Goal: Communication & Community: Answer question/provide support

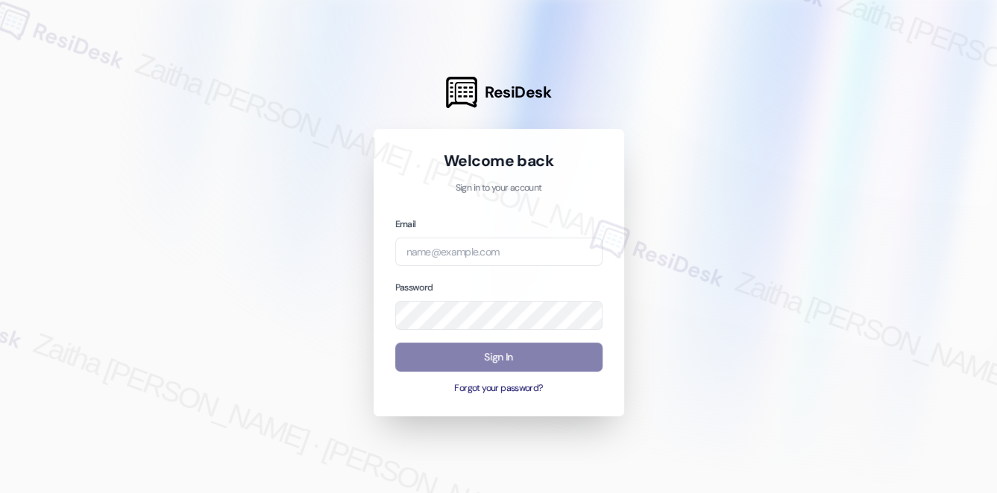
click at [456, 268] on div "Email Password Sign In Forgot your password?" at bounding box center [498, 306] width 207 height 180
click at [453, 262] on input "email" at bounding box center [498, 252] width 207 height 29
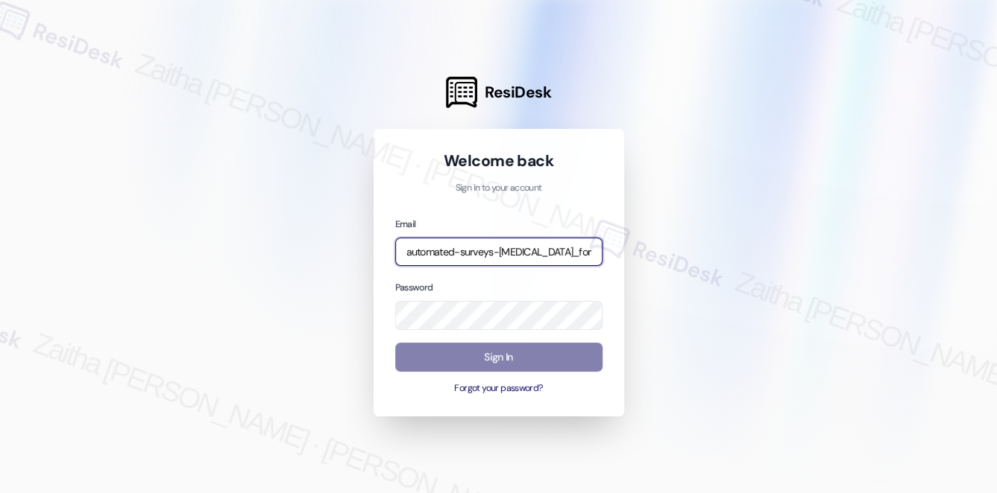
type input "automated-surveys-[MEDICAL_DATA]_formerly_regency-zaitha.mae.[PERSON_NAME]@[MED…"
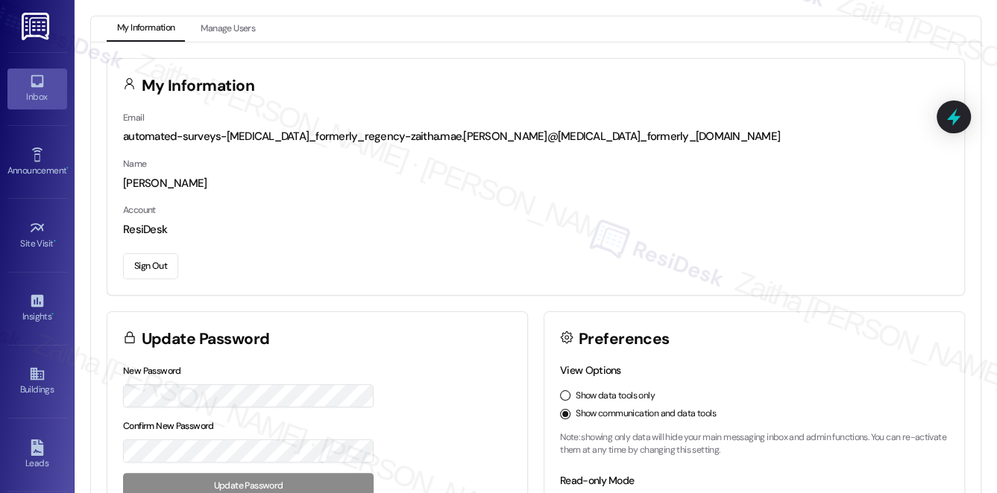
click at [42, 100] on div "Inbox" at bounding box center [37, 96] width 75 height 15
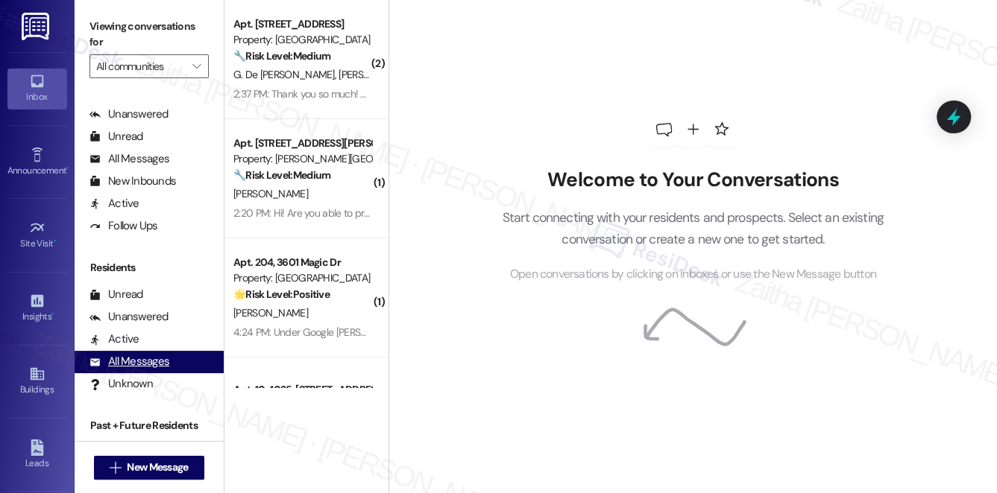
scroll to position [268, 0]
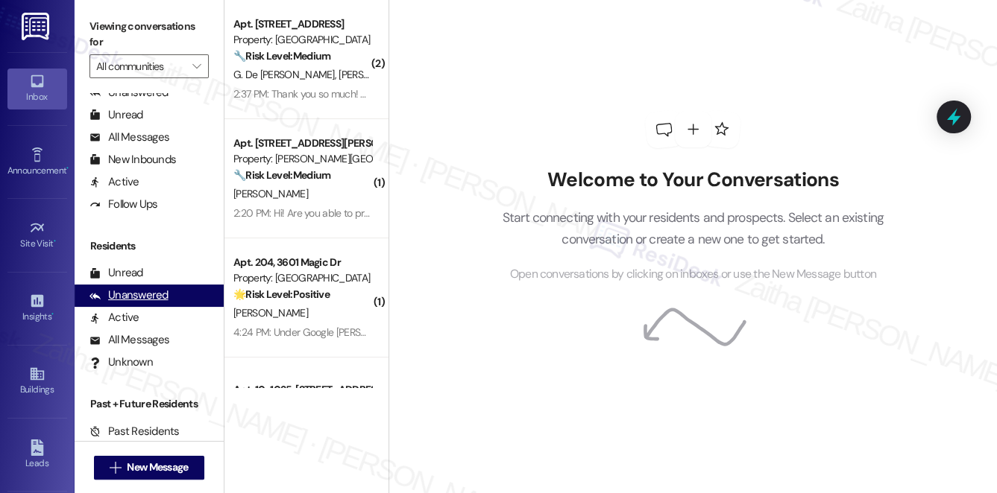
click at [141, 294] on div "Unanswered" at bounding box center [128, 296] width 79 height 16
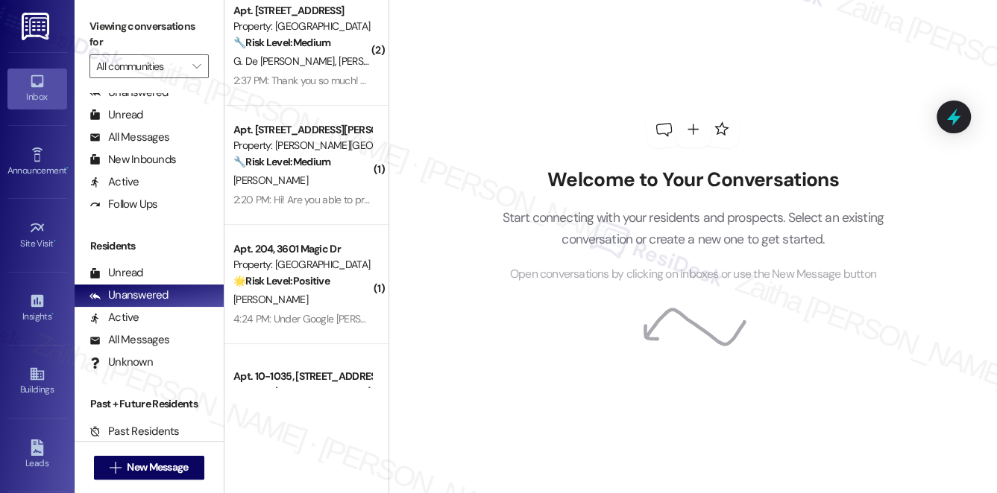
scroll to position [0, 0]
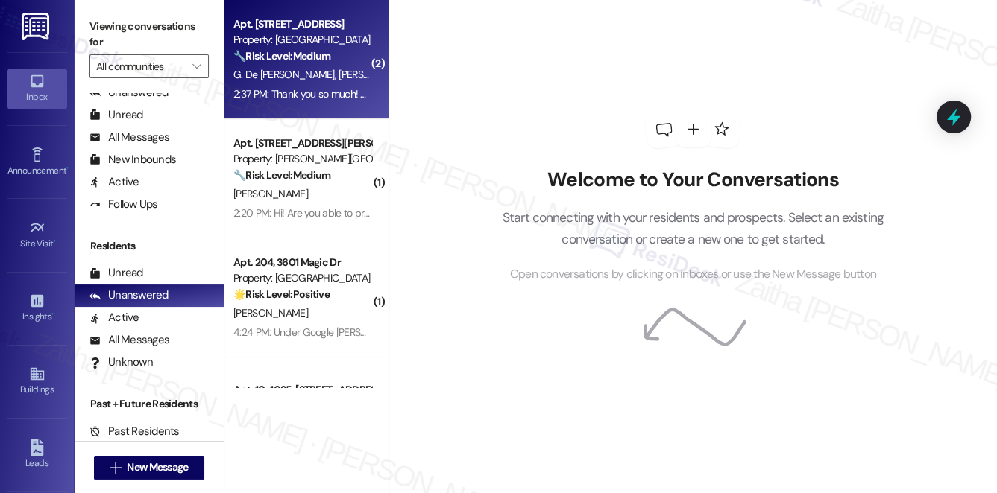
click at [344, 72] on span "[PERSON_NAME]" at bounding box center [375, 74] width 75 height 13
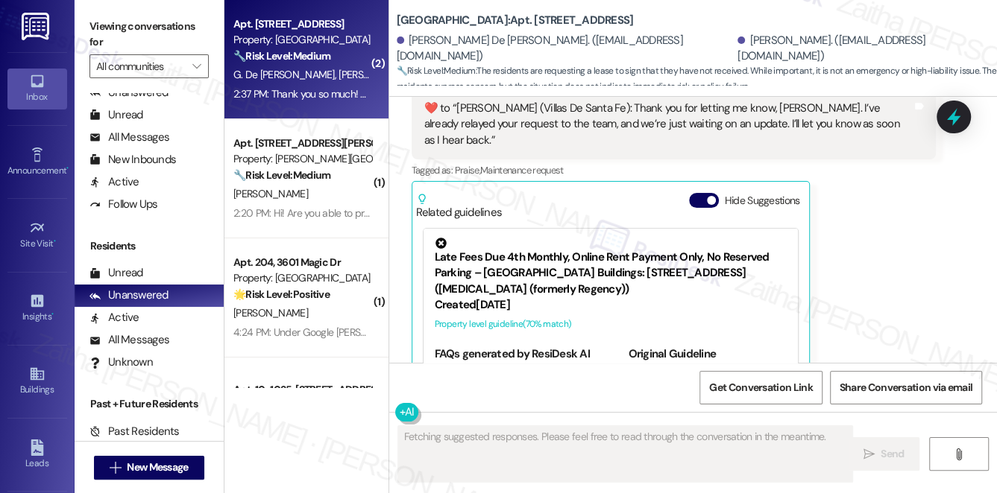
scroll to position [2297, 0]
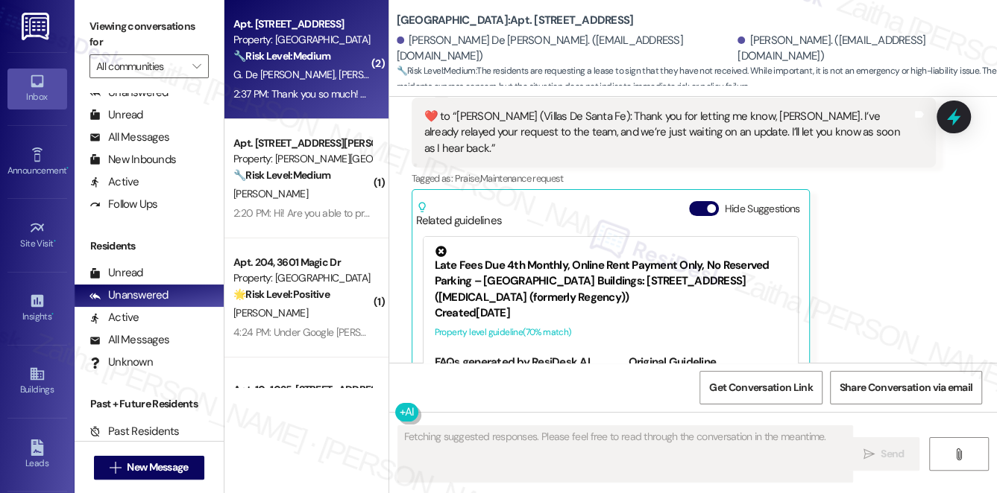
click at [681, 194] on div "Related guidelines Hide Suggestions" at bounding box center [611, 211] width 390 height 35
click at [690, 201] on button "Hide Suggestions" at bounding box center [704, 208] width 30 height 15
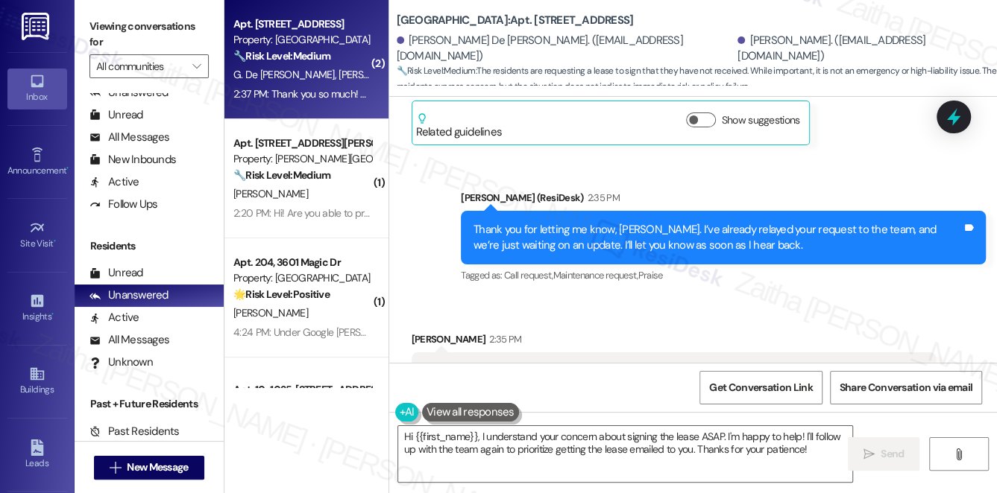
scroll to position [2236, 0]
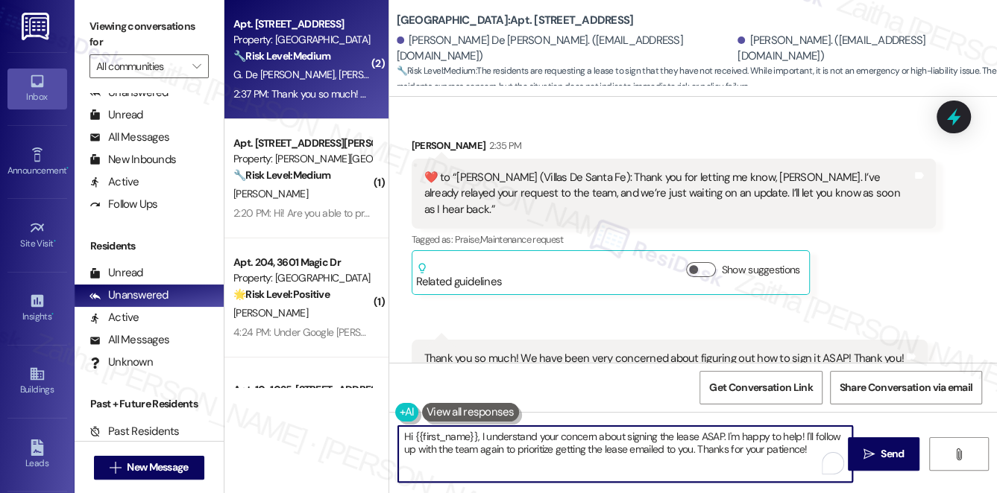
drag, startPoint x: 725, startPoint y: 435, endPoint x: 407, endPoint y: 431, distance: 318.3
click at [404, 434] on textarea "Hi {{first_name}}, I understand your concern about signing the lease ASAP. I'm …" at bounding box center [625, 454] width 455 height 56
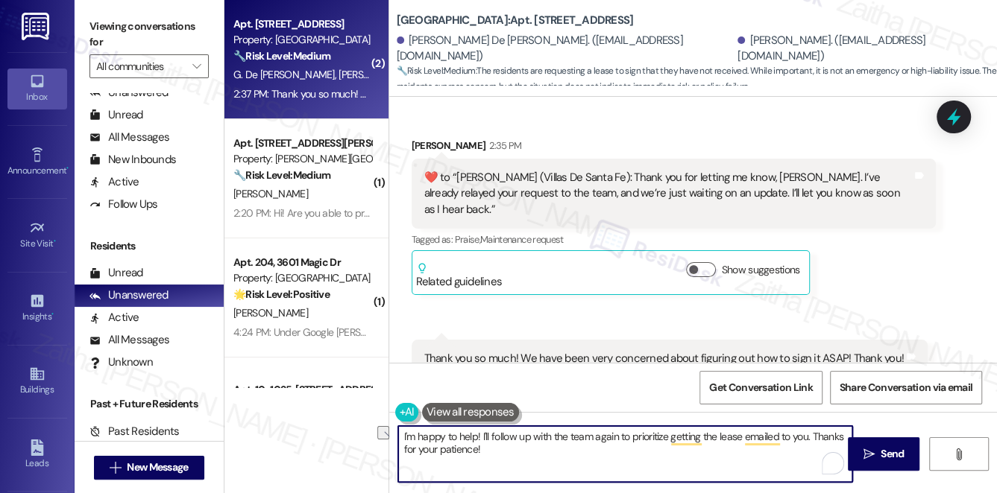
drag, startPoint x: 479, startPoint y: 434, endPoint x: 813, endPoint y: 434, distance: 333.2
click at [813, 434] on textarea "I'm happy to help! I'll follow up with the team again to prioritize getting the…" at bounding box center [625, 454] width 455 height 56
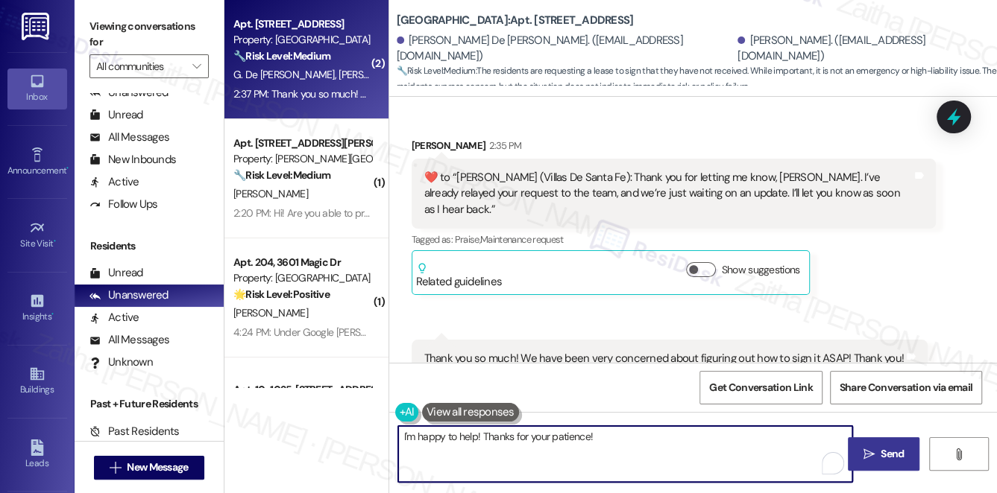
type textarea "I'm happy to help! Thanks for your patience!"
click at [866, 452] on icon "" at bounding box center [868, 455] width 11 height 12
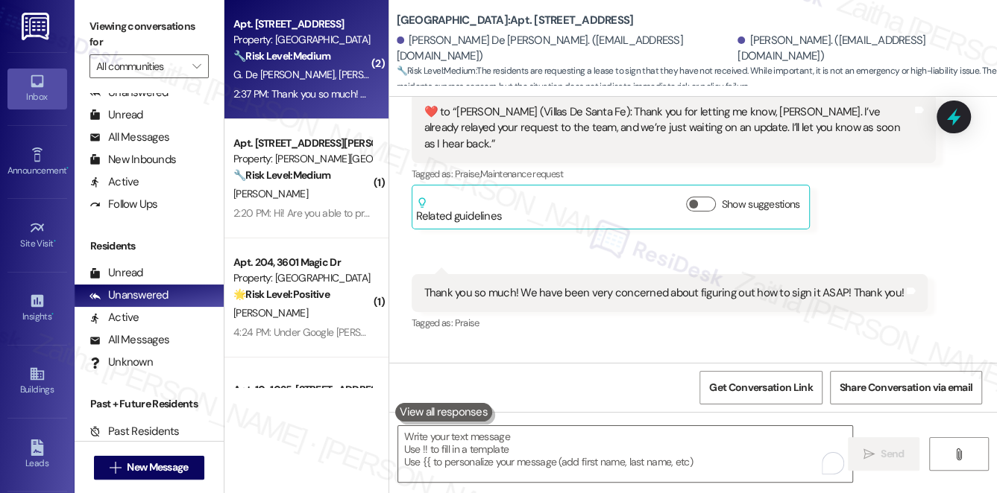
scroll to position [2339, 0]
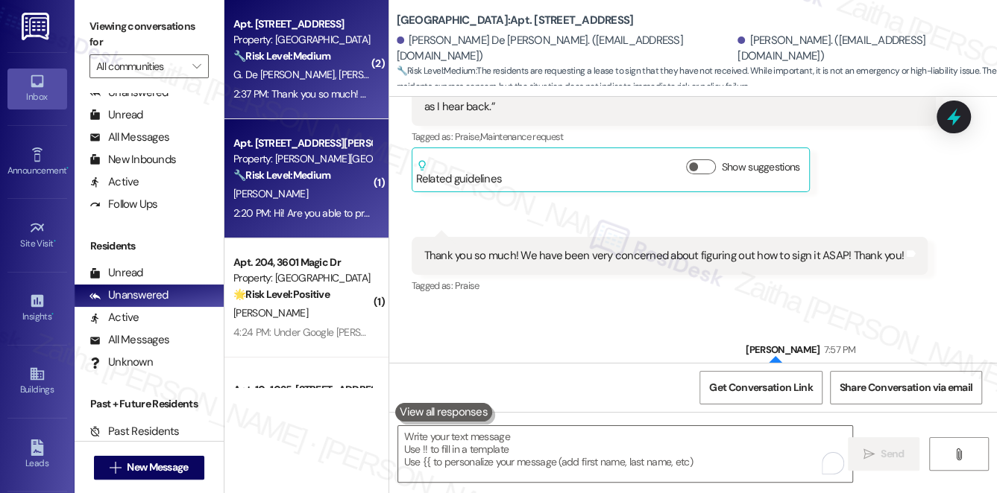
click at [353, 201] on div "[PERSON_NAME]" at bounding box center [302, 194] width 141 height 19
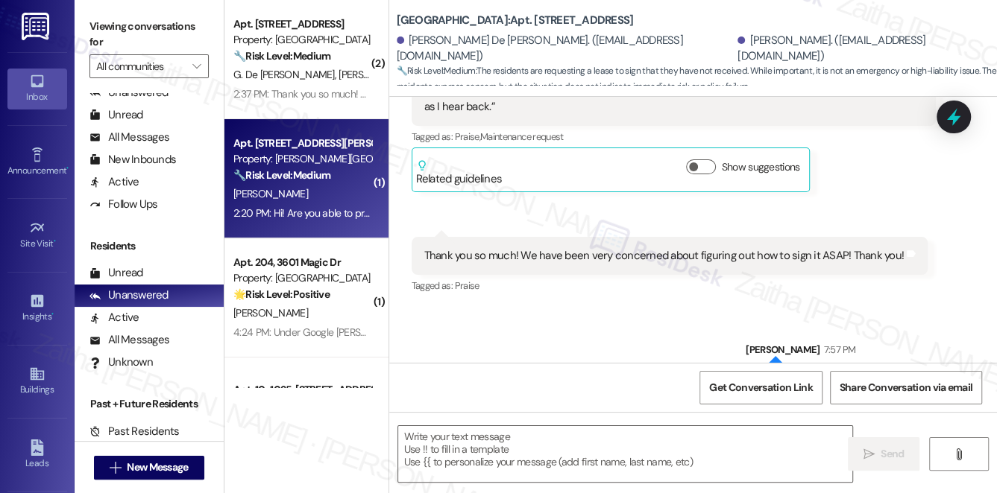
type textarea "Fetching suggested responses. Please feel free to read through the conversation…"
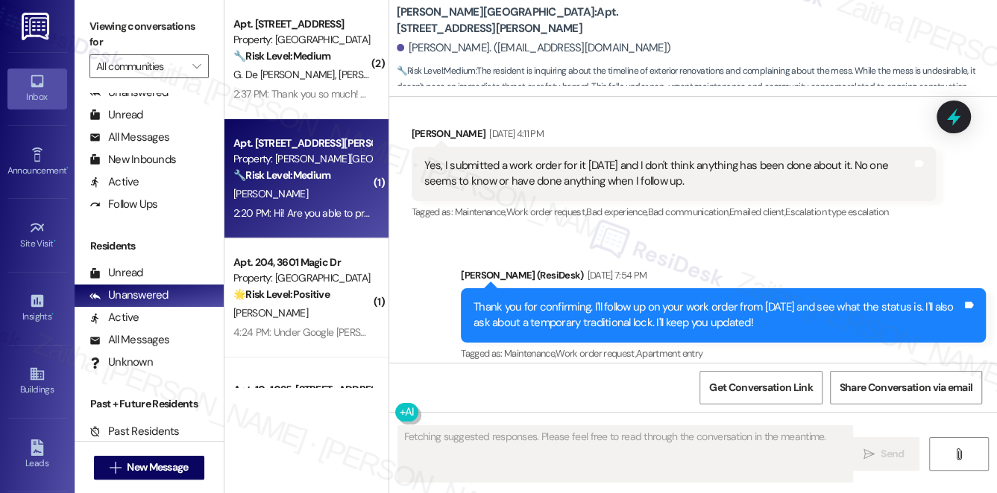
scroll to position [24773, 0]
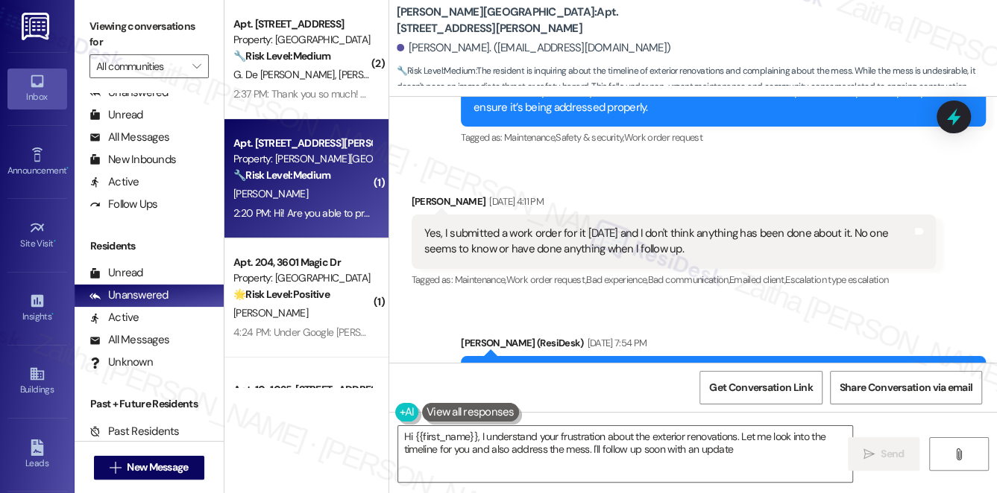
type textarea "Hi {{first_name}}, I understand your frustration about the exterior renovations…"
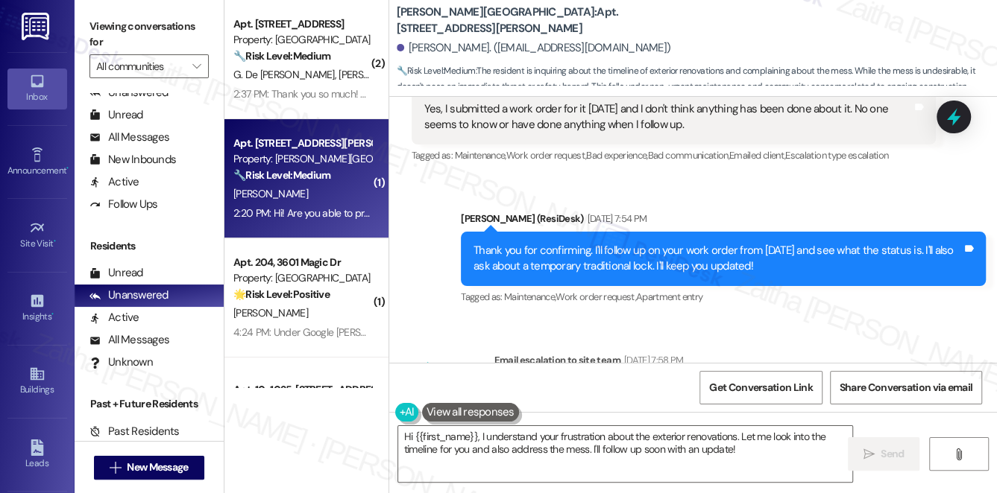
scroll to position [24976, 0]
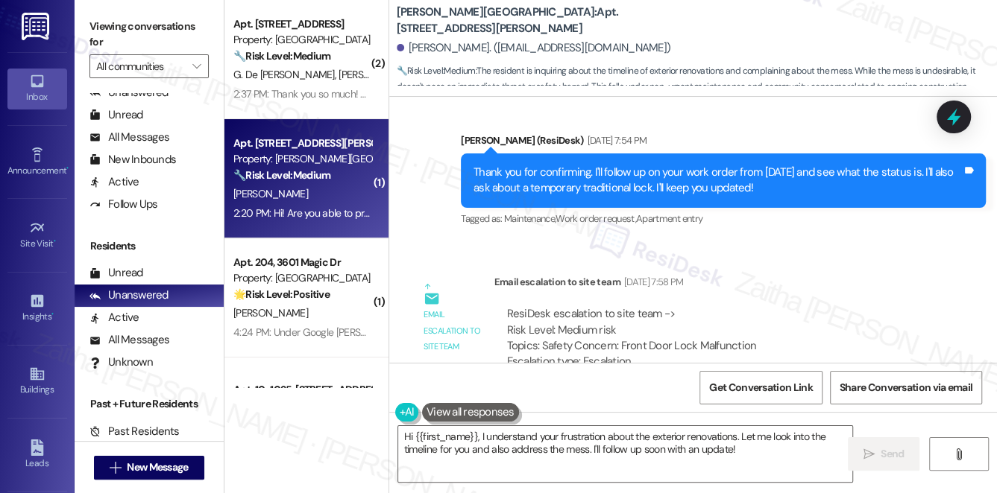
drag, startPoint x: 423, startPoint y: 242, endPoint x: 477, endPoint y: 318, distance: 93.7
copy div "Hi! Are you able to provide a timeline on the exterior renovations? I've had my…"
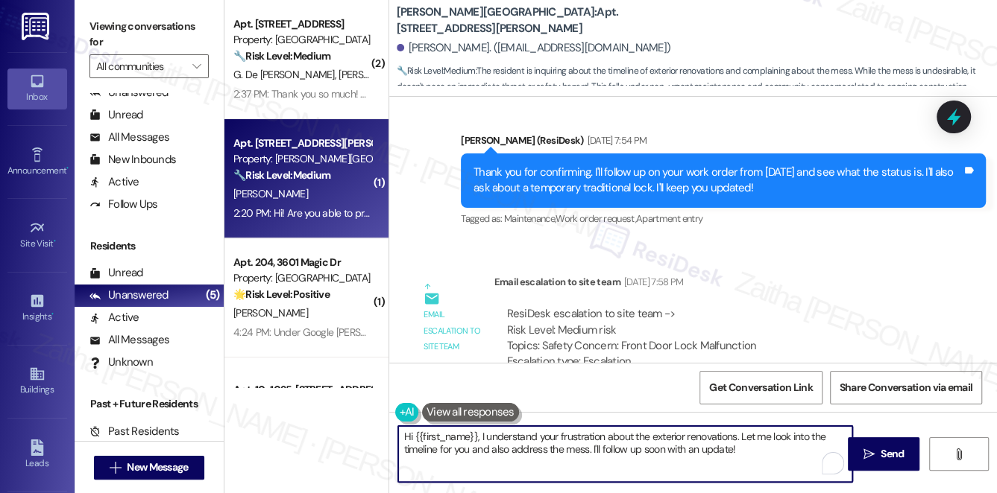
drag, startPoint x: 397, startPoint y: 434, endPoint x: 753, endPoint y: 448, distance: 356.6
click at [749, 450] on textarea "Hi {{first_name}}, I understand your frustration about the exterior renovations…" at bounding box center [625, 454] width 455 height 56
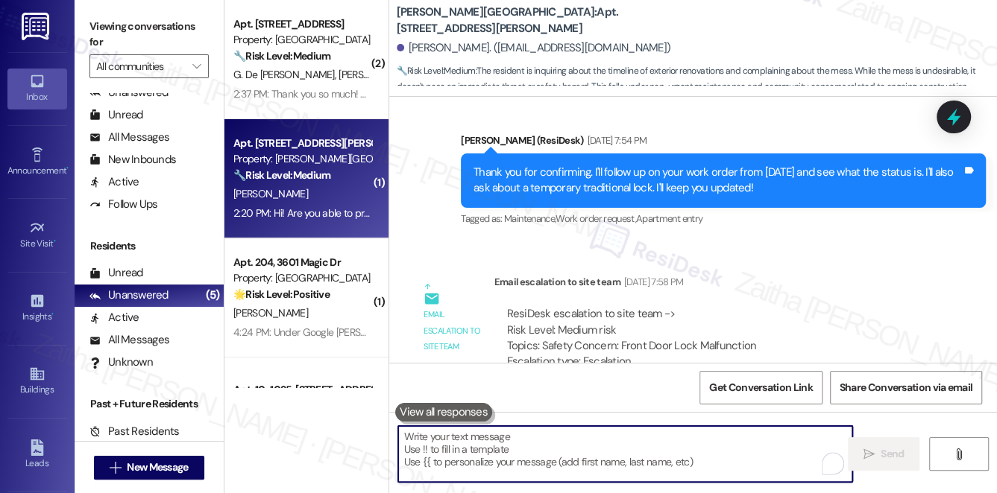
paste textarea "Hi {{first_name}}, thank you for reaching out and sharing your concerns. I unde…"
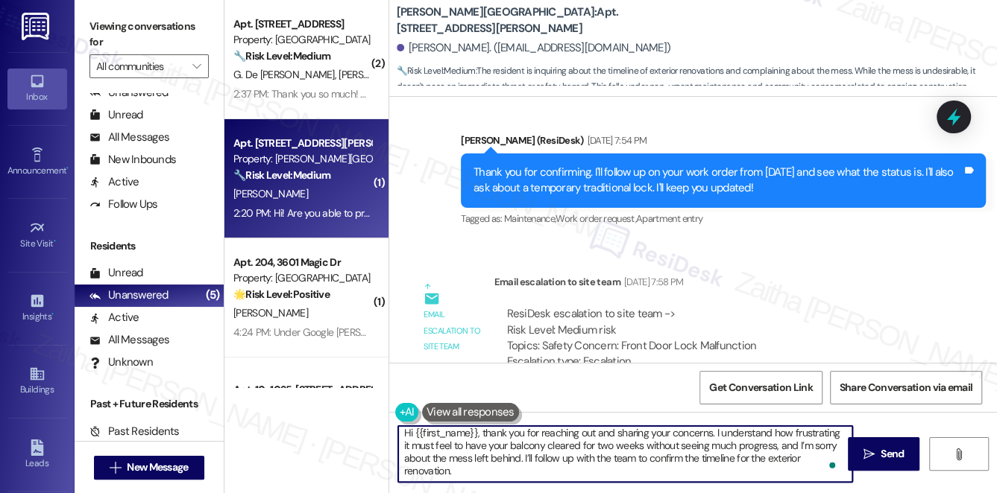
scroll to position [25, 0]
paste textarea "In the meantime, can you let me know if the spatter you’re seeing is mainly fro…"
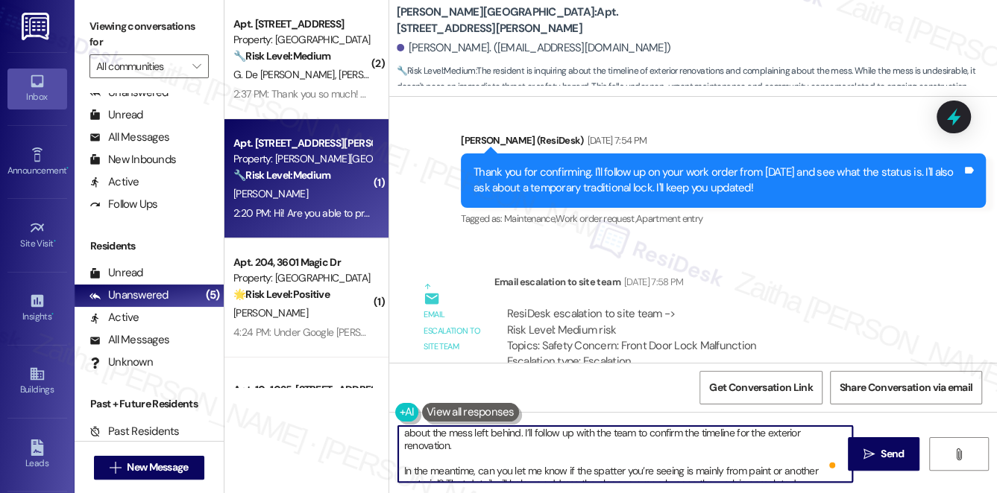
scroll to position [42, 0]
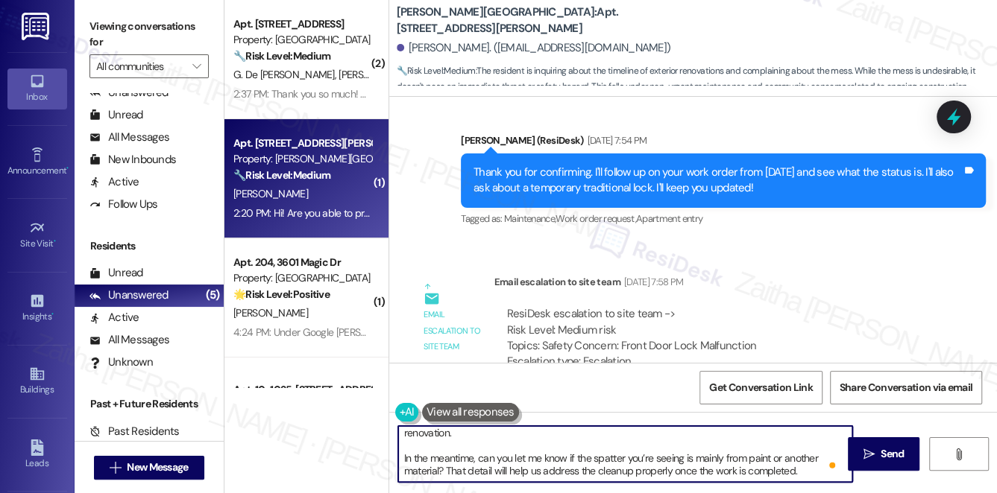
type textarea "Hi {{first_name}}, thank you for reaching out and sharing your concerns. I unde…"
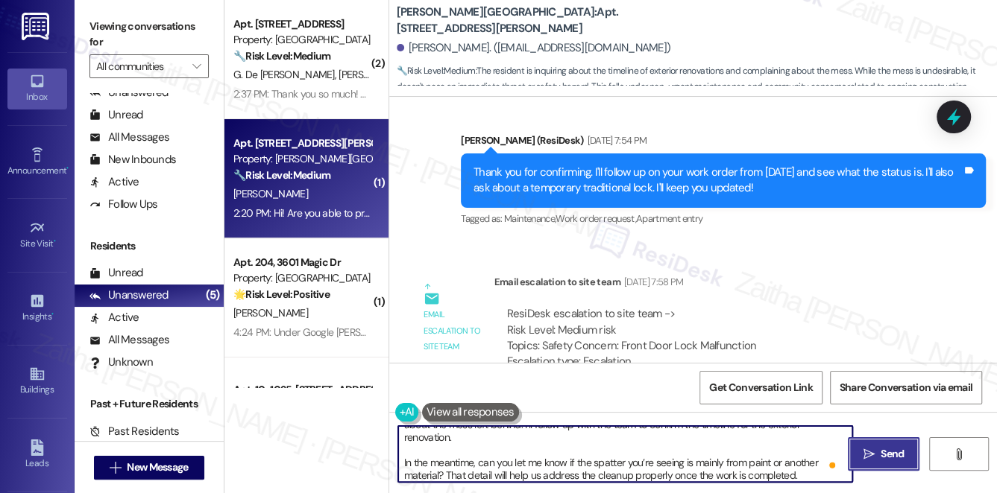
click at [875, 464] on button " Send" at bounding box center [884, 455] width 72 height 34
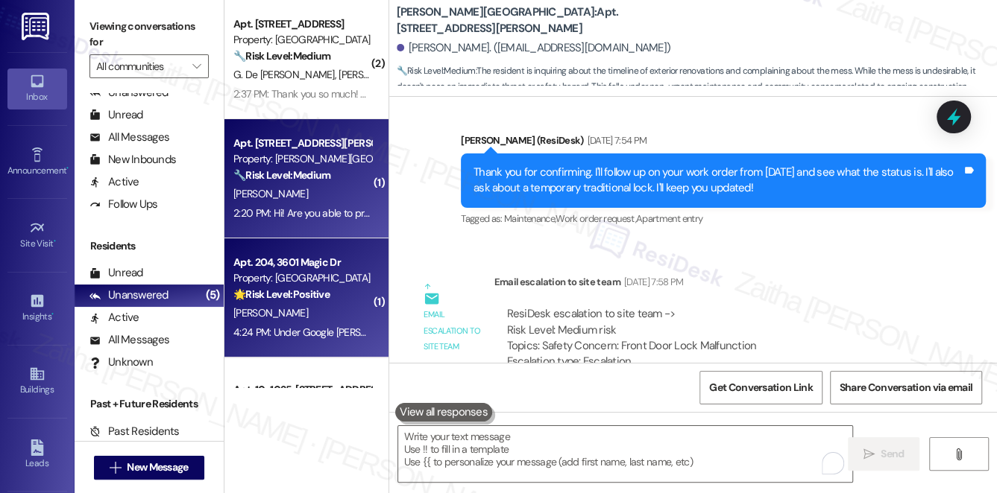
click at [318, 306] on div "[PERSON_NAME]" at bounding box center [302, 313] width 141 height 19
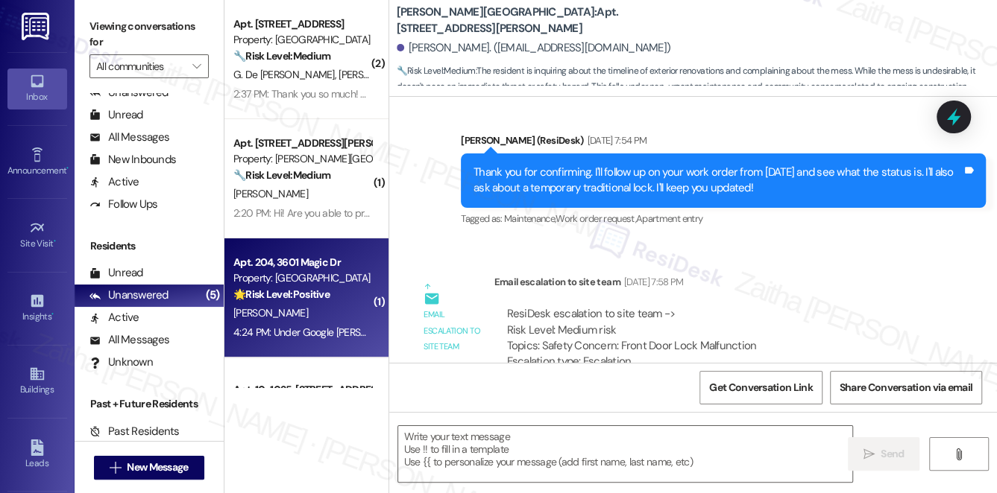
type textarea "Fetching suggested responses. Please feel free to read through the conversation…"
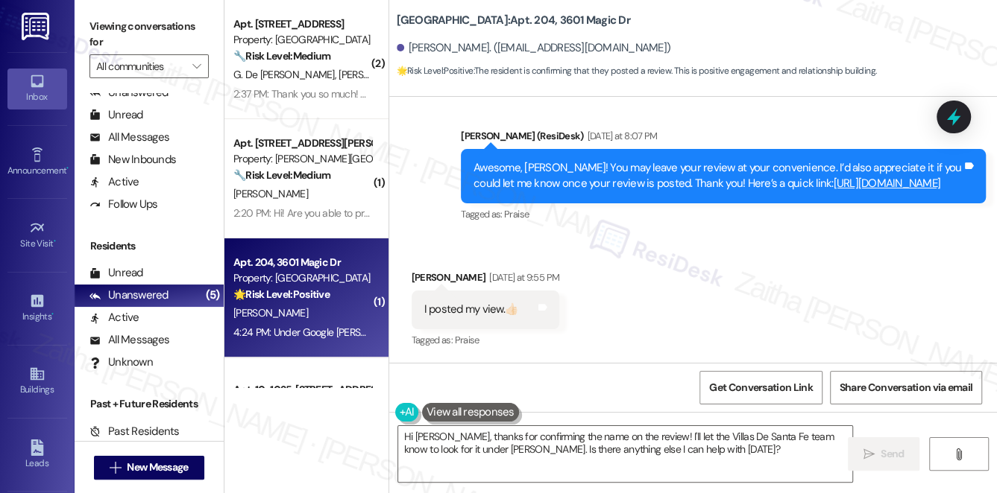
click at [833, 191] on link "[URL][DOMAIN_NAME]" at bounding box center [886, 183] width 107 height 15
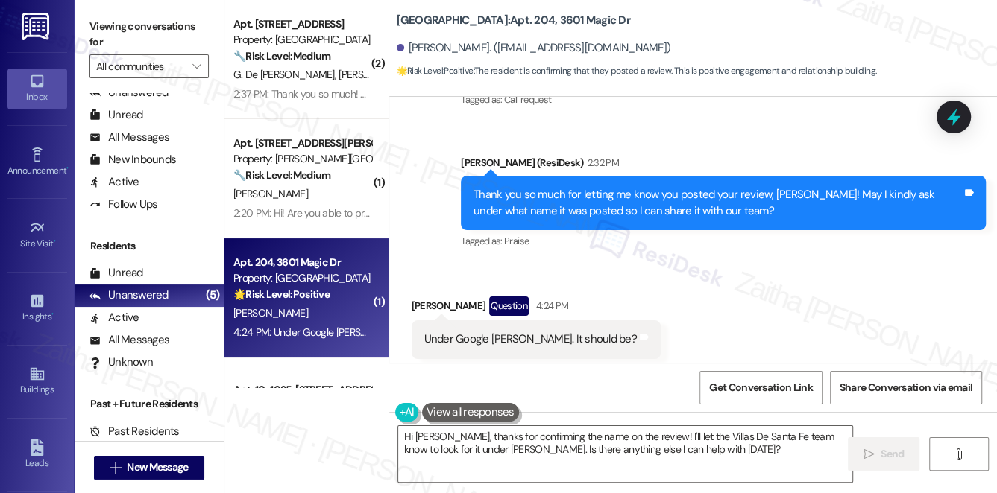
scroll to position [1755, 0]
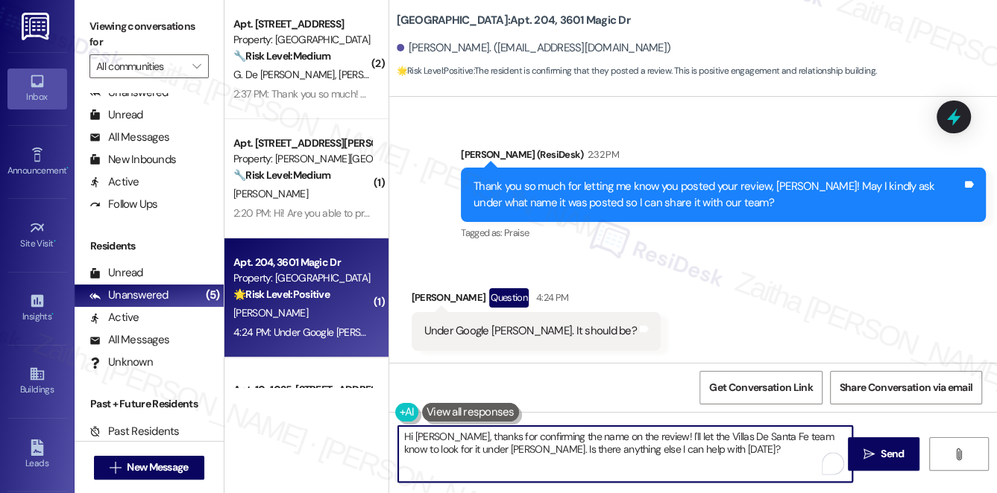
drag, startPoint x: 817, startPoint y: 435, endPoint x: 543, endPoint y: 460, distance: 275.4
click at [543, 460] on textarea "Hi [PERSON_NAME], thanks for confirming the name on the review! I'll let the Vi…" at bounding box center [625, 454] width 455 height 56
drag, startPoint x: 818, startPoint y: 435, endPoint x: 814, endPoint y: 453, distance: 19.2
click at [814, 453] on textarea "Hi [PERSON_NAME], thanks for confirming the name on the review! I'll let the Vi…" at bounding box center [625, 454] width 455 height 56
paste textarea "If you ever need anything else, just reach out. Have a great rest of your day!"
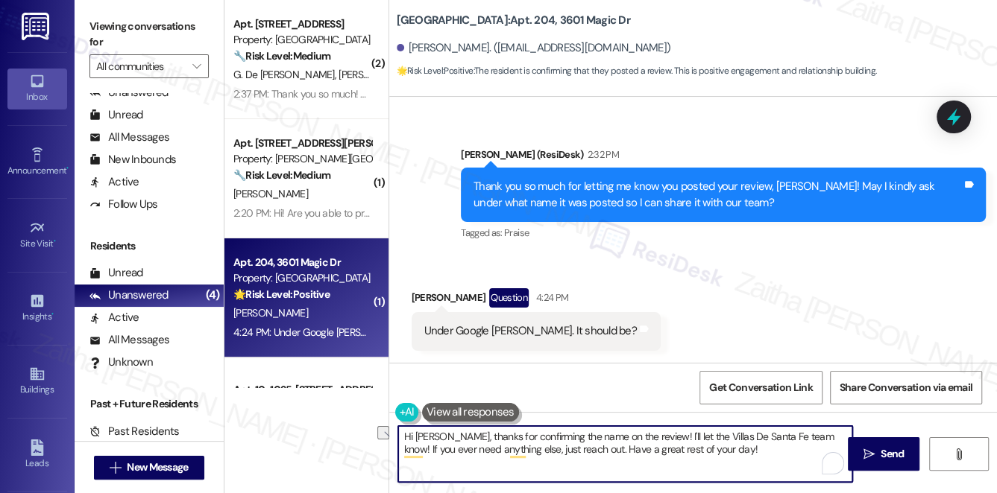
drag, startPoint x: 627, startPoint y: 449, endPoint x: 695, endPoint y: 447, distance: 67.8
click at [695, 447] on textarea "Hi [PERSON_NAME], thanks for confirming the name on the review! I'll let the Vi…" at bounding box center [625, 454] width 455 height 56
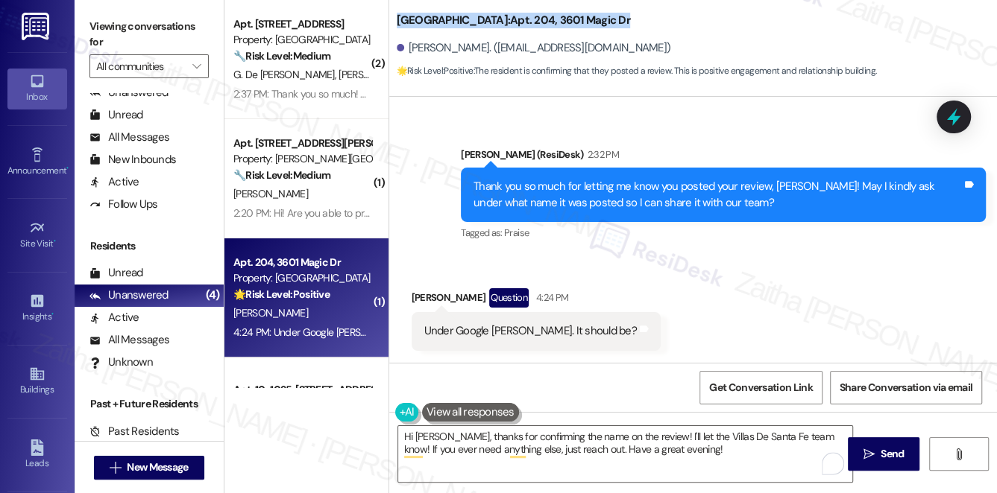
drag, startPoint x: 399, startPoint y: 19, endPoint x: 645, endPoint y: 20, distance: 246.0
click at [642, 22] on div "Villas De Santa Fe: Apt. 204, 3601 Magic Dr" at bounding box center [546, 20] width 298 height 19
copy b "Villas De Santa Fe: Apt. 204, 3601 Magic Dr"
click at [775, 131] on div "Sent via SMS ResiDesk After Hours Assistant [DATE] at 9:55 PM Thank you for you…" at bounding box center [693, 113] width 608 height 283
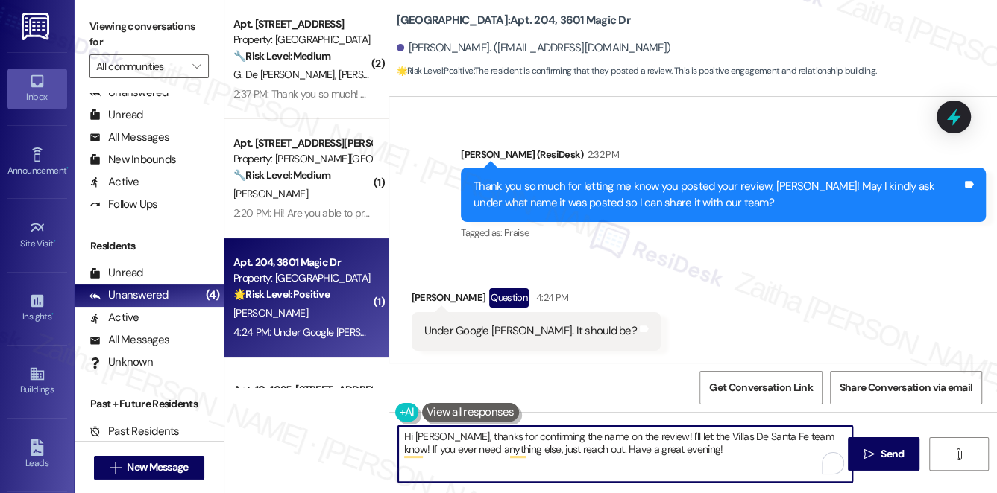
click at [452, 435] on textarea "Hi [PERSON_NAME], thanks for confirming the name on the review! I'll let the Vi…" at bounding box center [625, 454] width 455 height 56
drag, startPoint x: 453, startPoint y: 438, endPoint x: 392, endPoint y: 428, distance: 61.9
click at [392, 428] on div "Hi [PERSON_NAME], thanks for confirming the name on the review! I'll let the Vi…" at bounding box center [618, 454] width 456 height 57
drag, startPoint x: 604, startPoint y: 435, endPoint x: 725, endPoint y: 438, distance: 121.5
click at [725, 438] on textarea "Thanks for confirming the name on the review! I'll let the Villas De Santa Fe t…" at bounding box center [625, 454] width 455 height 56
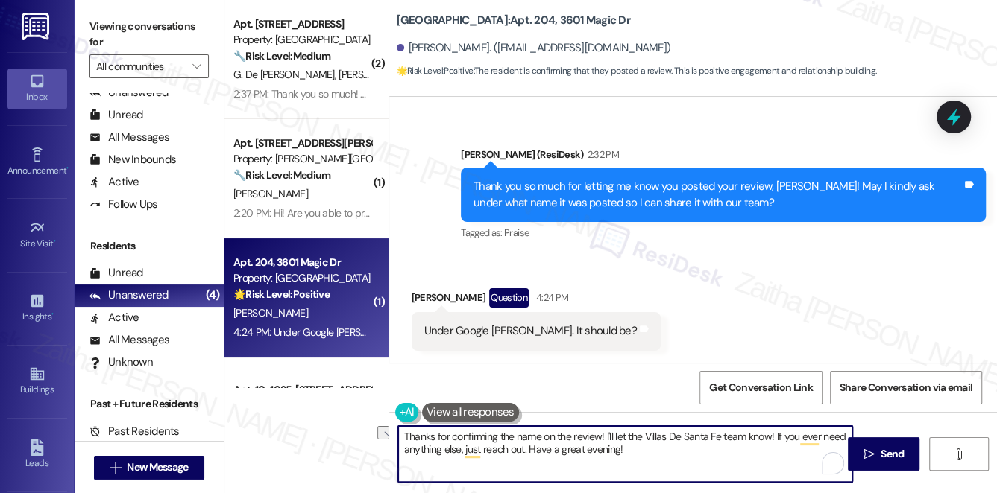
click at [695, 438] on textarea "Thanks for confirming the name on the review! I'll let the Villas De Santa Fe t…" at bounding box center [625, 454] width 455 height 56
drag, startPoint x: 707, startPoint y: 434, endPoint x: 642, endPoint y: 432, distance: 65.6
click at [642, 432] on textarea "Thanks for confirming the name on the review! I'll let the Villas De Santa Fe t…" at bounding box center [625, 454] width 455 height 56
click at [561, 446] on textarea "Thanks for confirming the name on the review! I'll let the team know! If you ev…" at bounding box center [625, 454] width 455 height 56
type textarea "Thanks for confirming the name on the review! I'll let the team know! If you ev…"
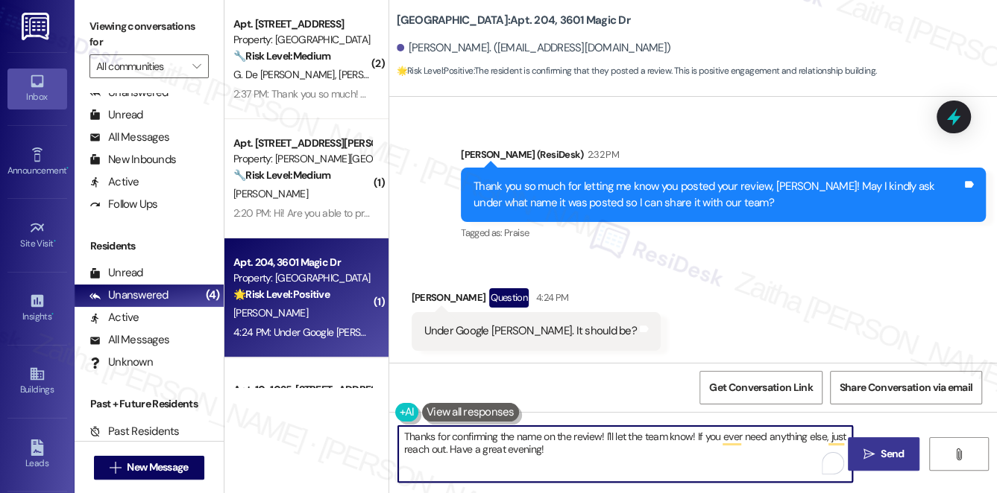
click at [898, 442] on button " Send" at bounding box center [884, 455] width 72 height 34
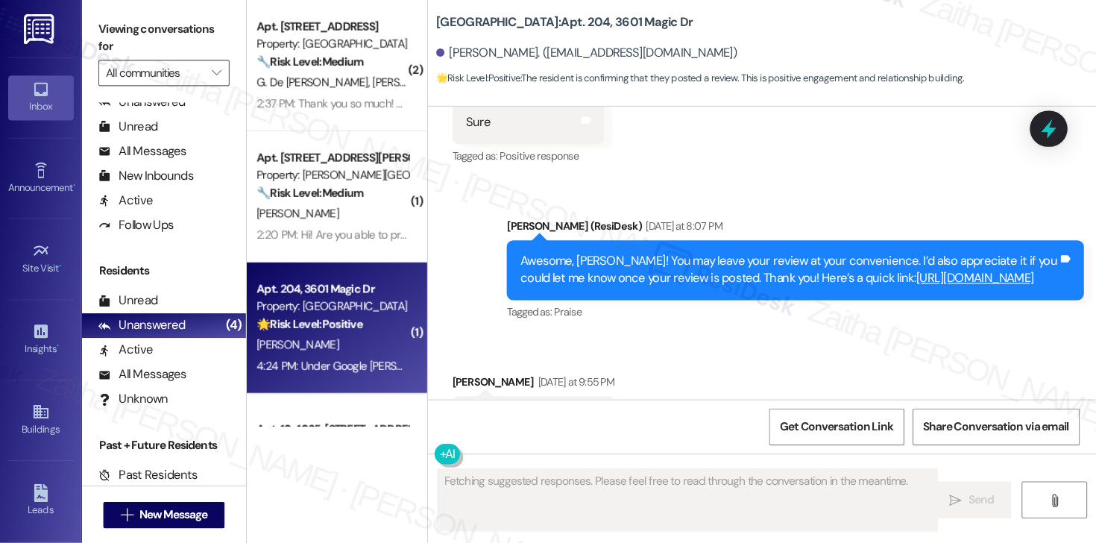
scroll to position [1212, 0]
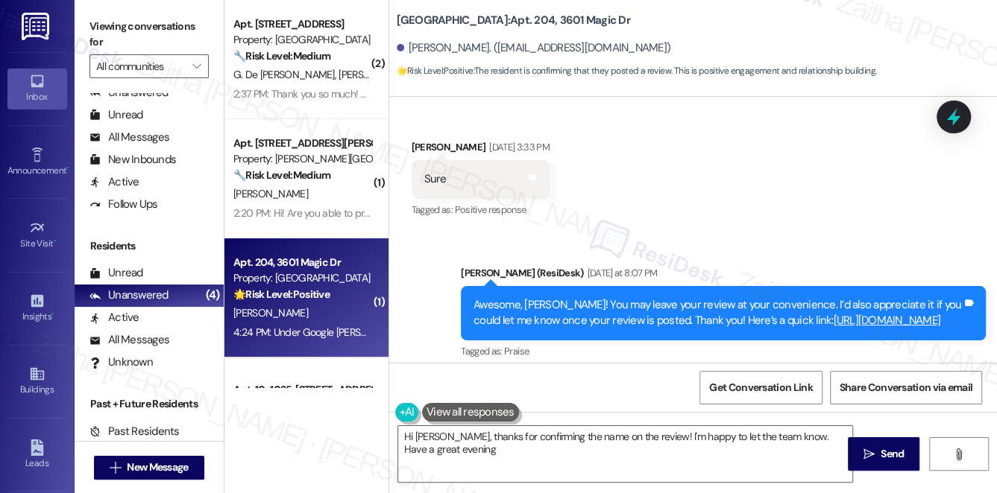
type textarea "Hi [PERSON_NAME], thanks for confirming the name on the review! I'm happy to le…"
drag, startPoint x: 390, startPoint y: 18, endPoint x: 482, endPoint y: 14, distance: 91.8
click at [482, 14] on div "Villas De Santa Fe: Apt. 204, 3601 Magic [PERSON_NAME]. ([EMAIL_ADDRESS][DOMAIN…" at bounding box center [693, 41] width 608 height 75
copy b "Villas De [GEOGRAPHIC_DATA]"
click at [758, 397] on span "Get Conversation Link" at bounding box center [760, 388] width 109 height 32
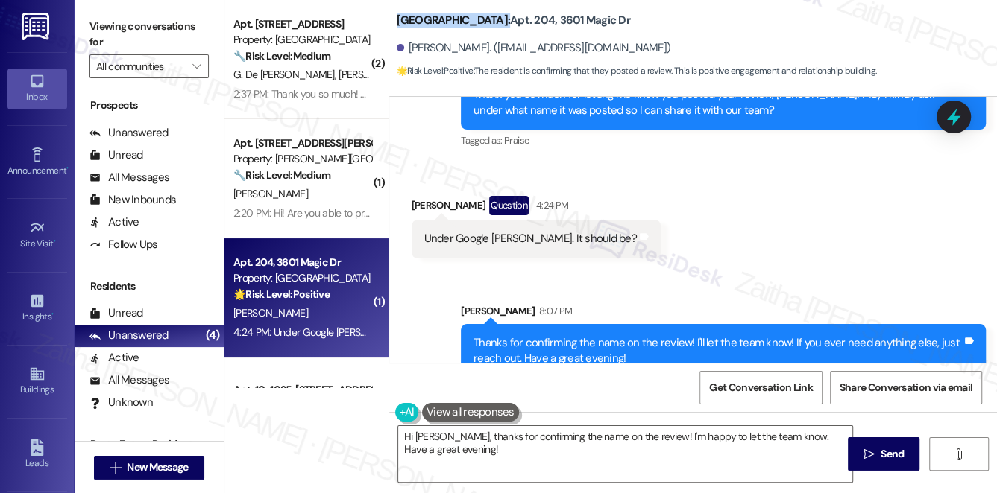
scroll to position [1875, 0]
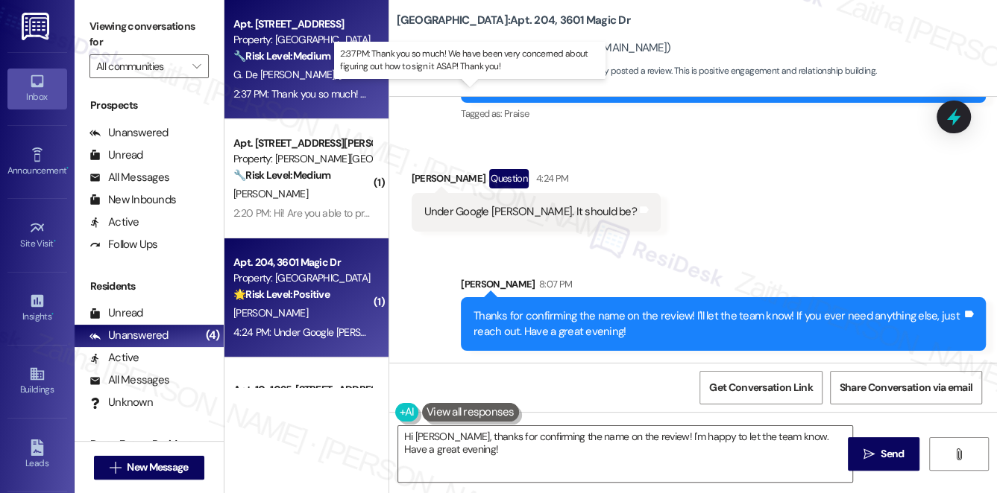
click at [335, 90] on div "2:37 PM: Thank you so much! We have been very concerned about figuring out how …" at bounding box center [471, 93] width 477 height 13
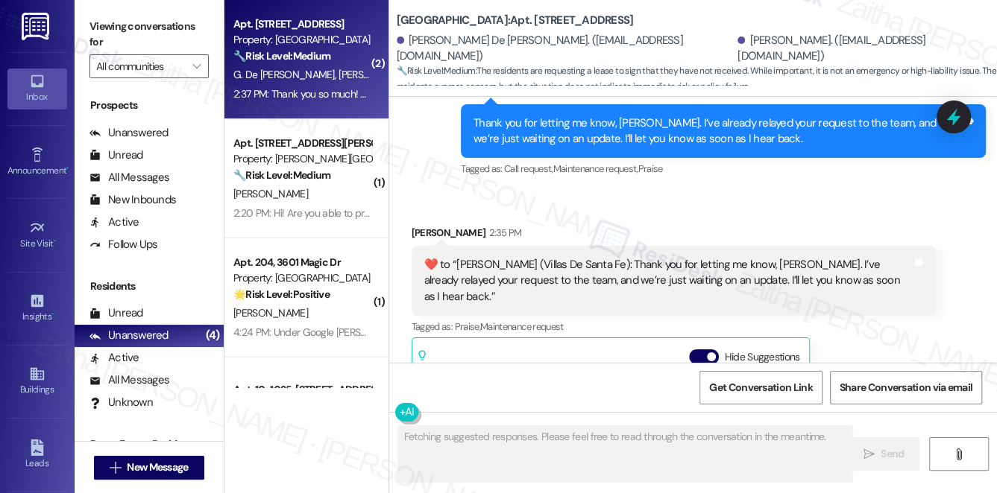
scroll to position [2433, 0]
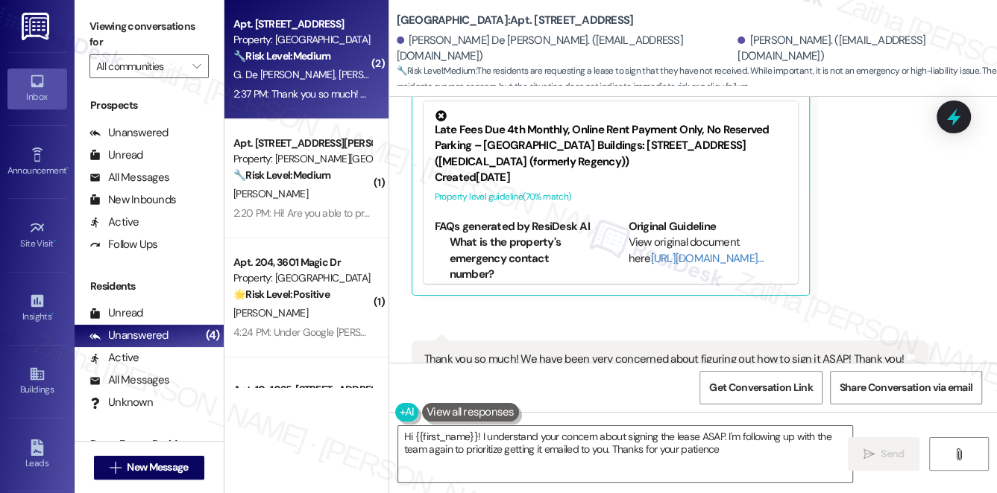
type textarea "Hi {{first_name}}! I understand your concern about signing the lease ASAP. I'm …"
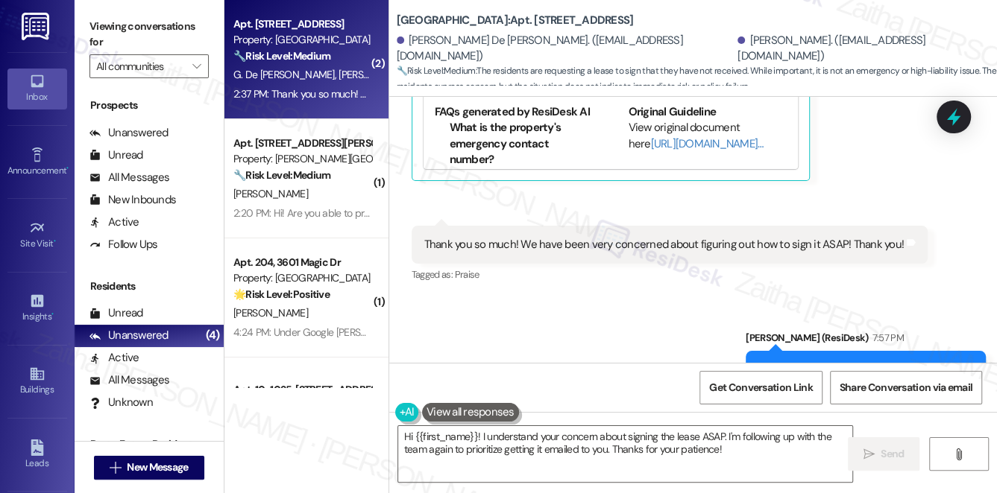
scroll to position [2559, 0]
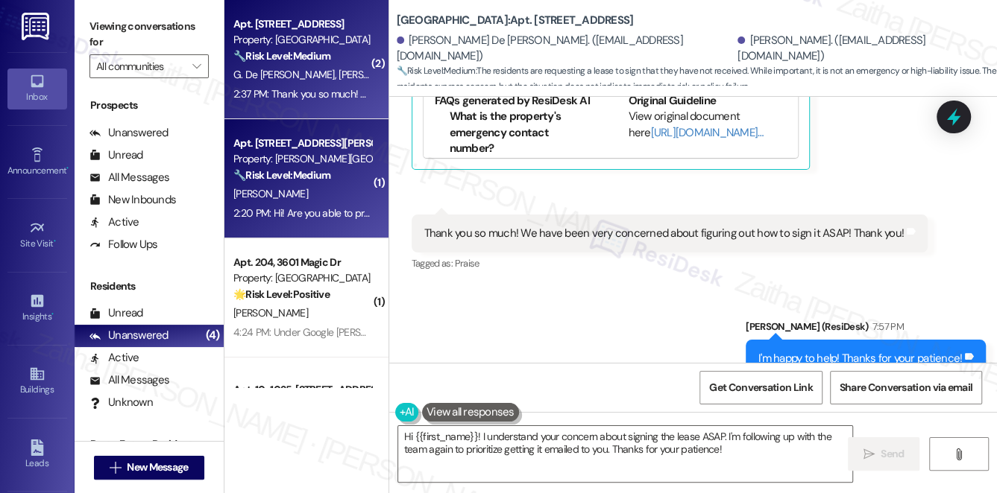
click at [310, 193] on div "[PERSON_NAME]" at bounding box center [302, 194] width 141 height 19
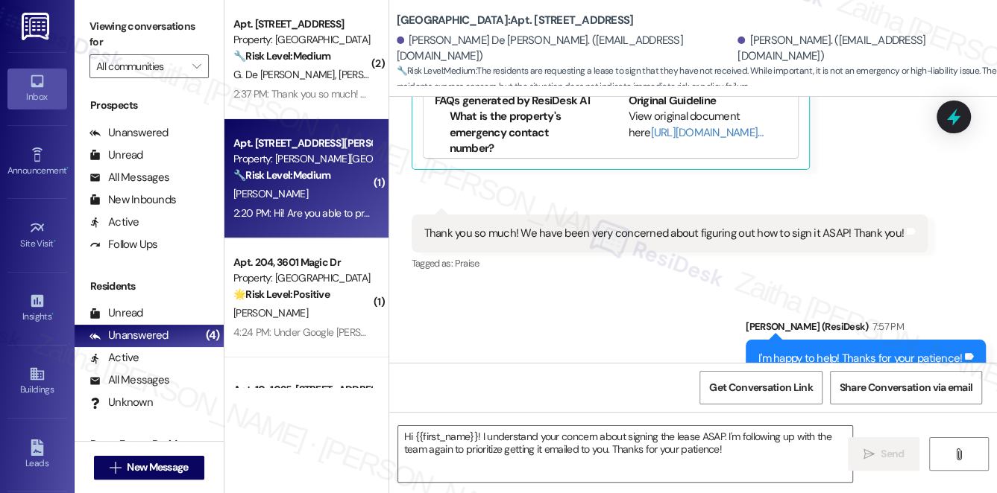
type textarea "Fetching suggested responses. Please feel free to read through the conversation…"
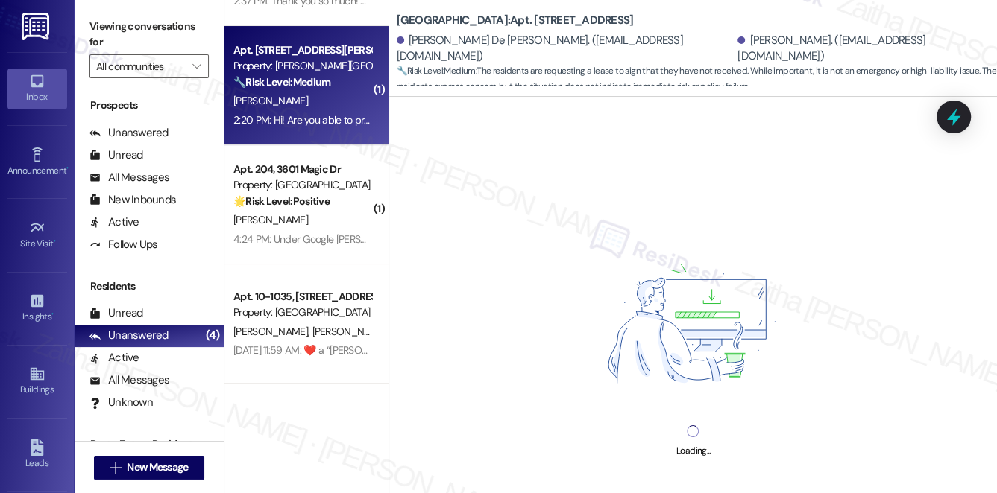
scroll to position [203, 0]
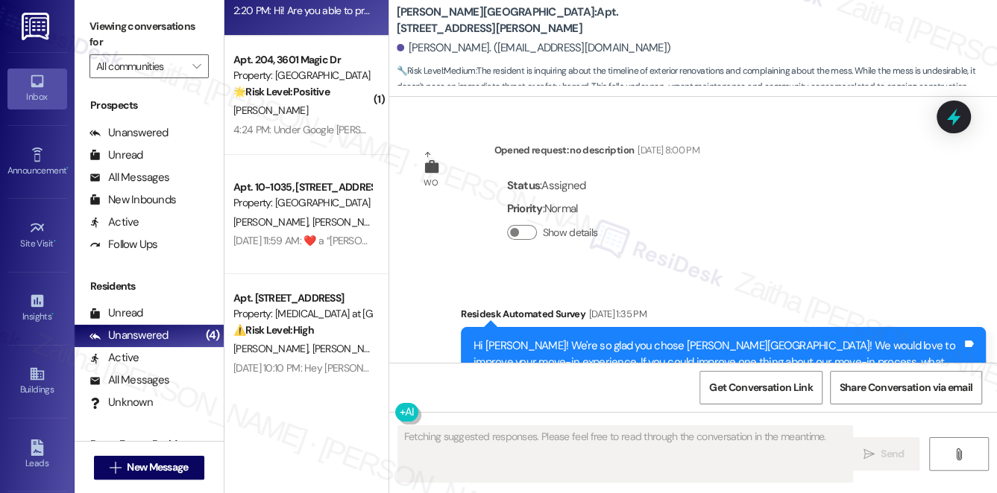
type textarea "Fetching suggested responses. Please feel free to read through the conversation…"
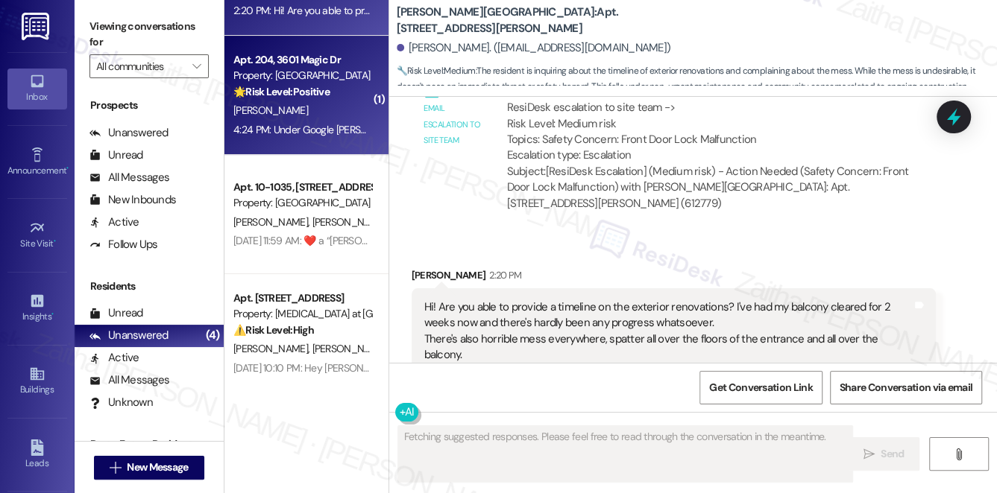
click at [306, 109] on div "[PERSON_NAME]" at bounding box center [302, 110] width 141 height 19
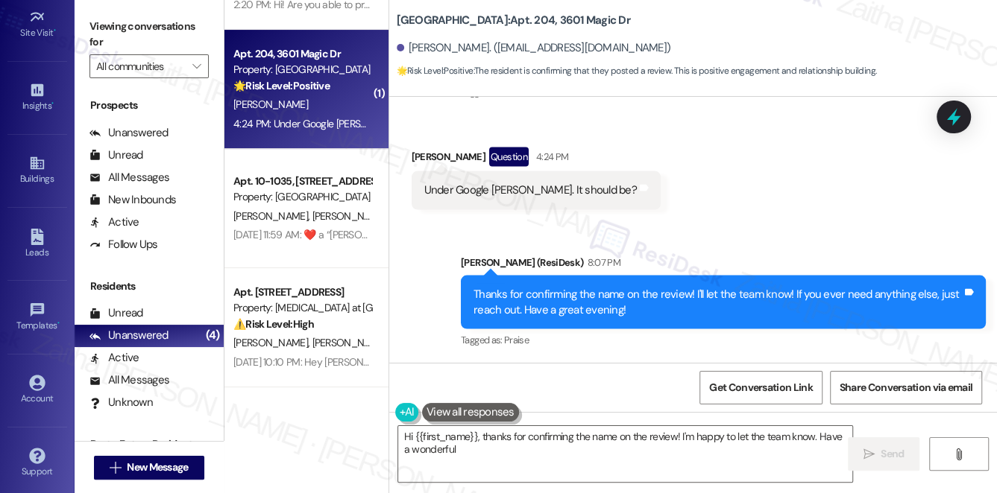
scroll to position [212, 0]
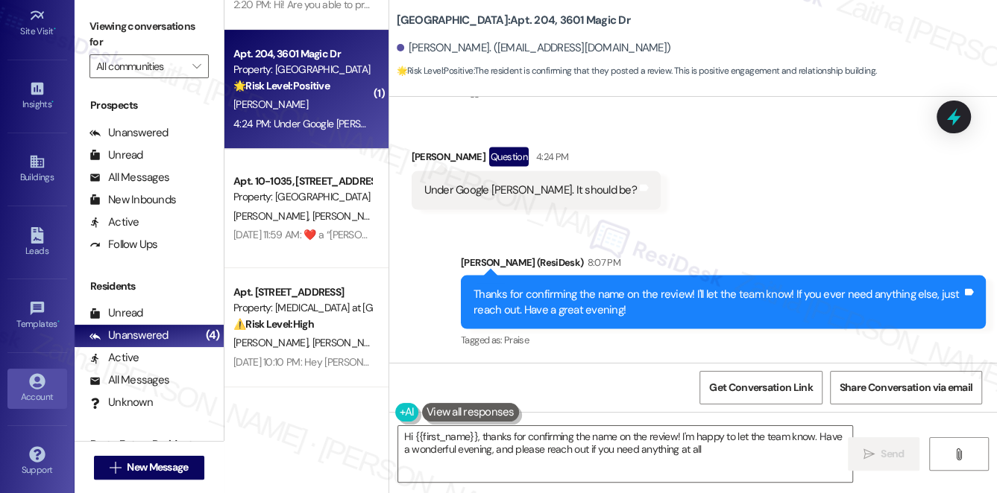
type textarea "Hi {{first_name}}, thanks for confirming the name on the review! I'm happy to l…"
click at [45, 401] on link "Account" at bounding box center [37, 389] width 60 height 40
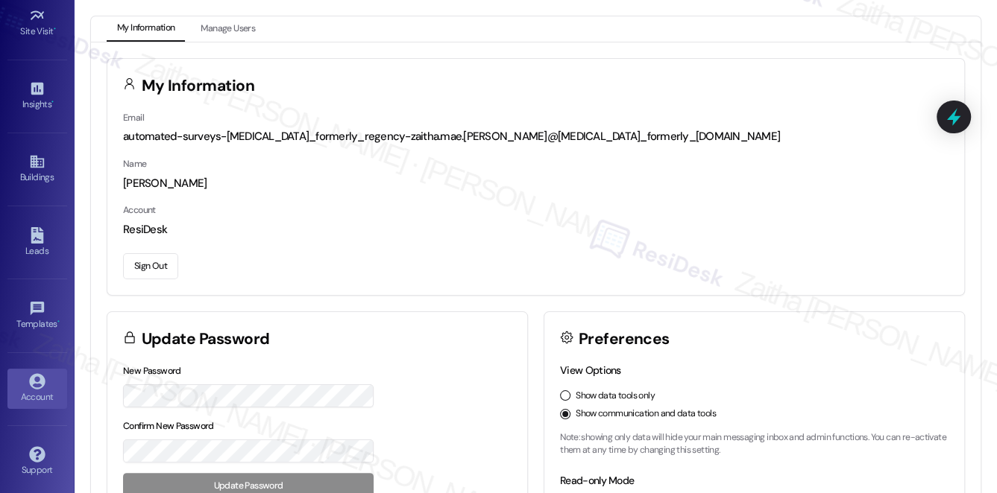
click at [161, 262] on button "Sign Out" at bounding box center [150, 266] width 55 height 26
